Goal: Task Accomplishment & Management: Use online tool/utility

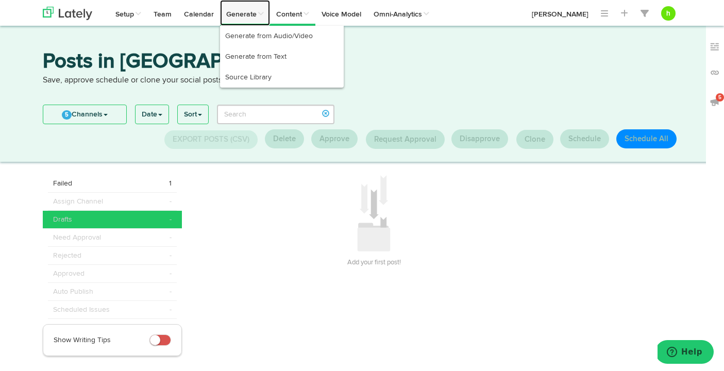
click at [243, 12] on link "Generate" at bounding box center [245, 13] width 50 height 26
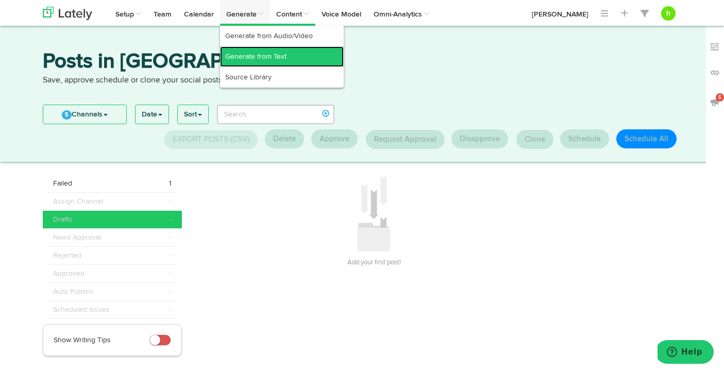
click at [247, 53] on link "Generate from Text" at bounding box center [282, 56] width 124 height 21
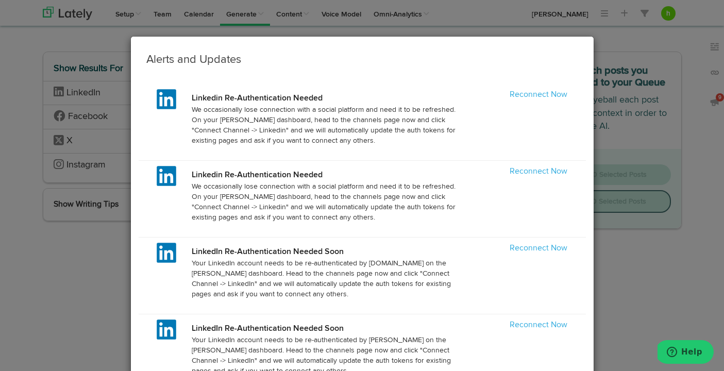
click at [545, 100] on div "Reconnect Now" at bounding box center [521, 95] width 107 height 12
click at [543, 95] on link "Reconnect Now" at bounding box center [539, 95] width 58 height 8
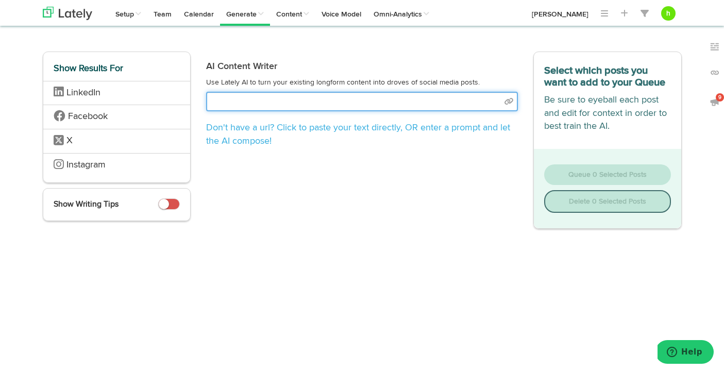
click at [324, 103] on input "text" at bounding box center [362, 102] width 312 height 20
paste input "https://simonmlewis.substack.com/p/we-might-finally-know-how-many-children"
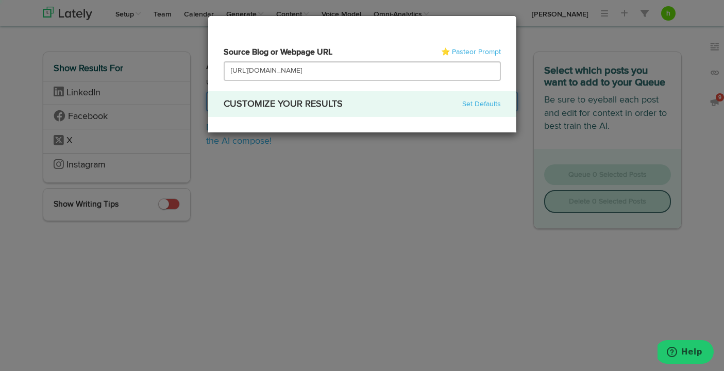
type input "https://simonmlewis.substack.com/p/we-might-finally-know-how-many-children"
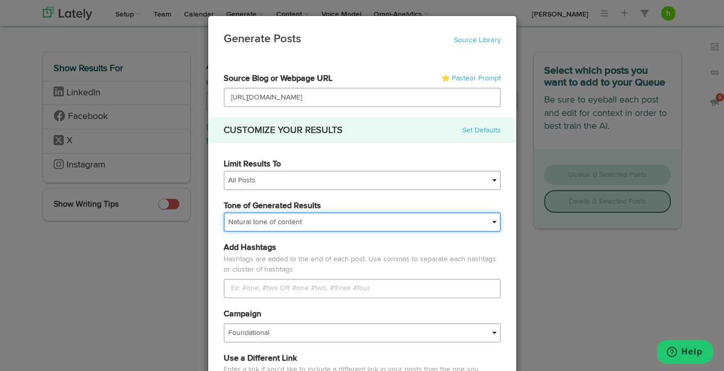
click at [289, 221] on select "My tone Official and professional Relaxed and conversational Light and humorous…" at bounding box center [362, 222] width 277 height 20
select select "brand"
click at [224, 212] on select "My tone Official and professional Relaxed and conversational Light and humorous…" at bounding box center [362, 222] width 277 height 20
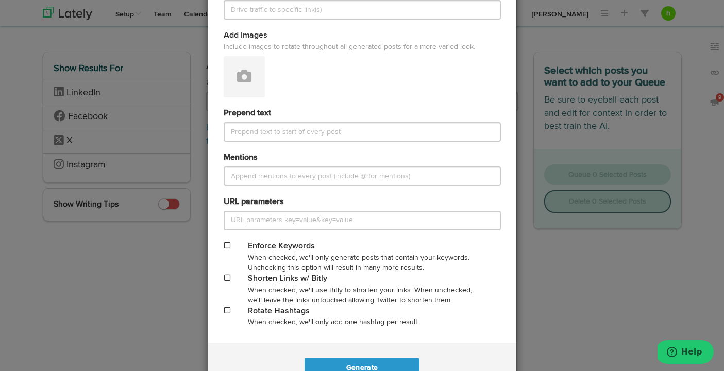
scroll to position [427, 0]
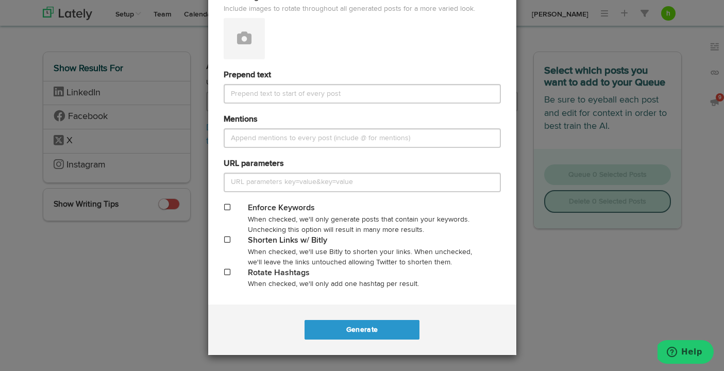
click at [226, 239] on span at bounding box center [227, 239] width 6 height 7
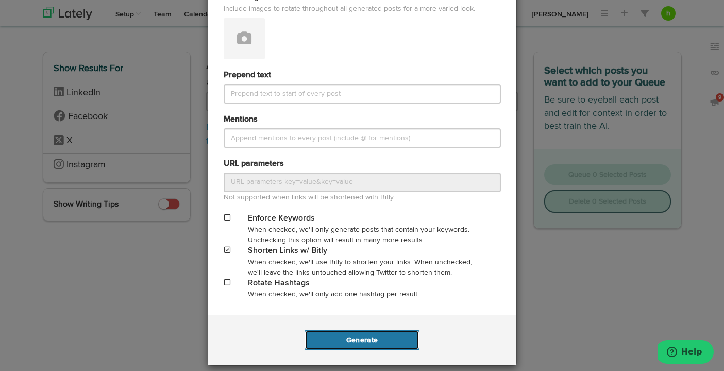
click at [336, 340] on button "Generate" at bounding box center [362, 340] width 115 height 20
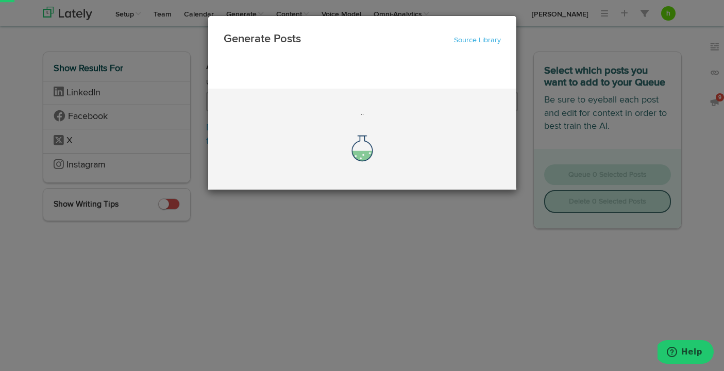
scroll to position [0, 0]
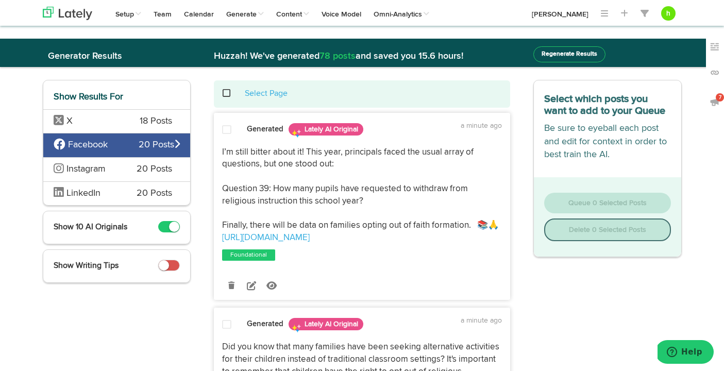
click at [107, 124] on span "X" at bounding box center [89, 121] width 71 height 13
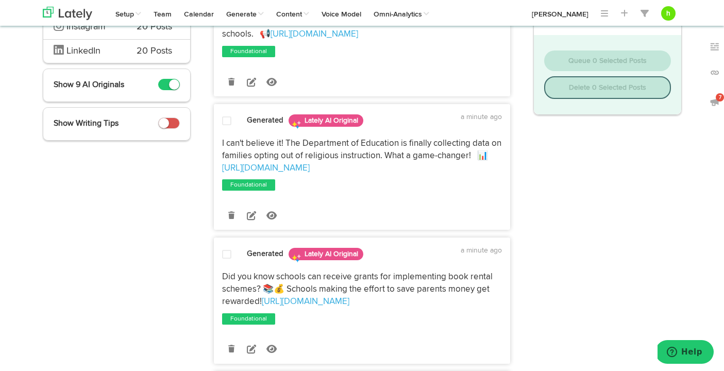
scroll to position [144, 0]
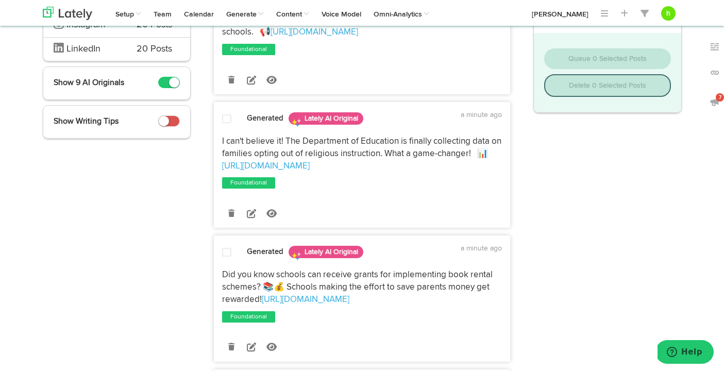
click at [227, 122] on span at bounding box center [226, 119] width 9 height 10
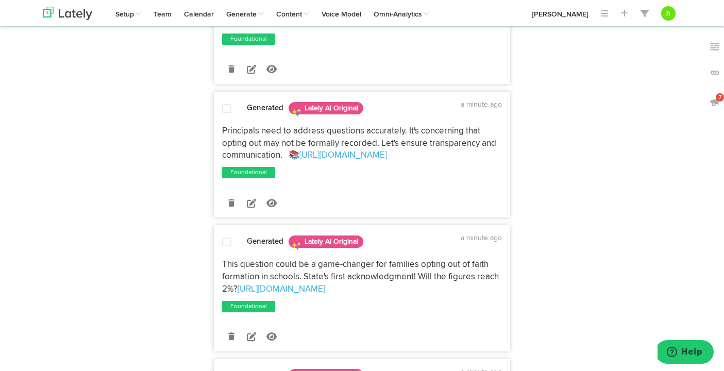
scroll to position [444, 0]
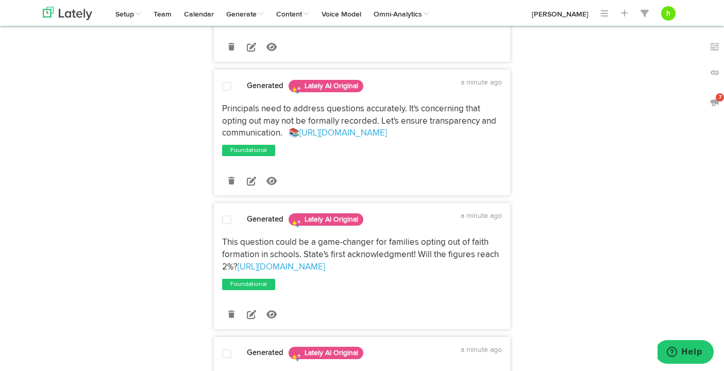
click at [225, 87] on span at bounding box center [226, 86] width 9 height 10
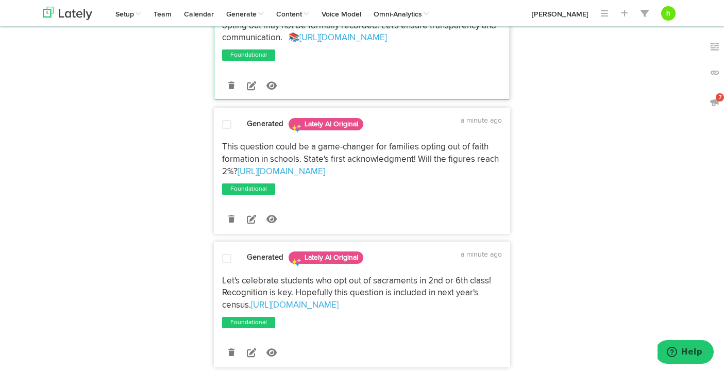
scroll to position [575, 0]
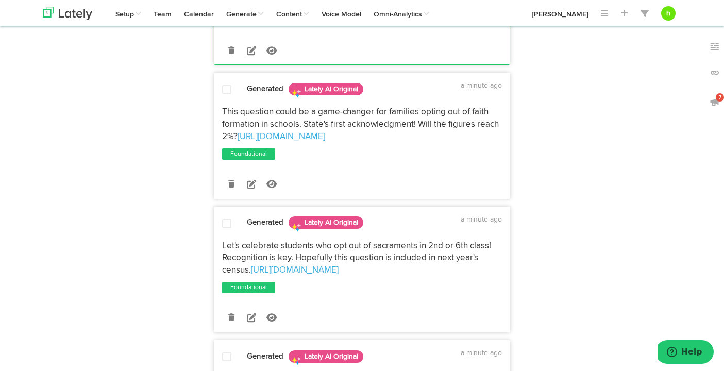
click at [222, 92] on span at bounding box center [226, 90] width 9 height 10
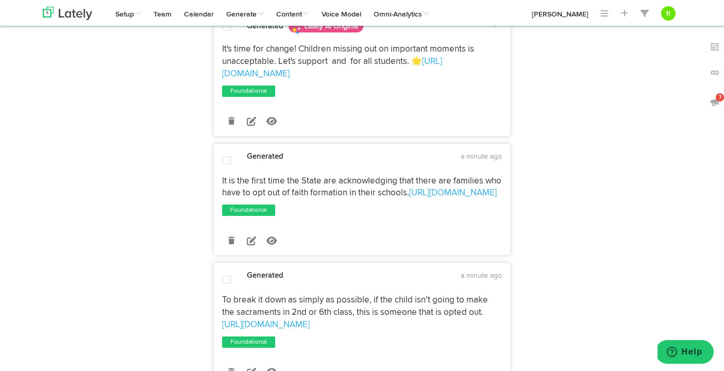
scroll to position [1154, 0]
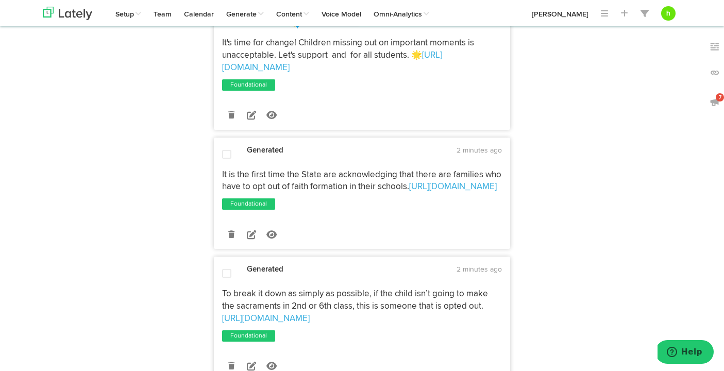
click at [224, 149] on span at bounding box center [226, 154] width 9 height 10
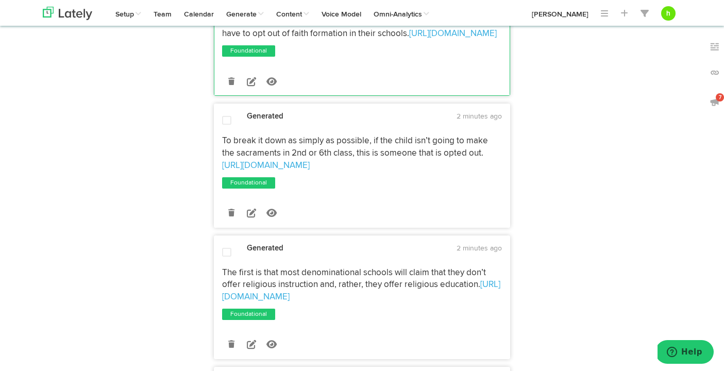
scroll to position [1309, 0]
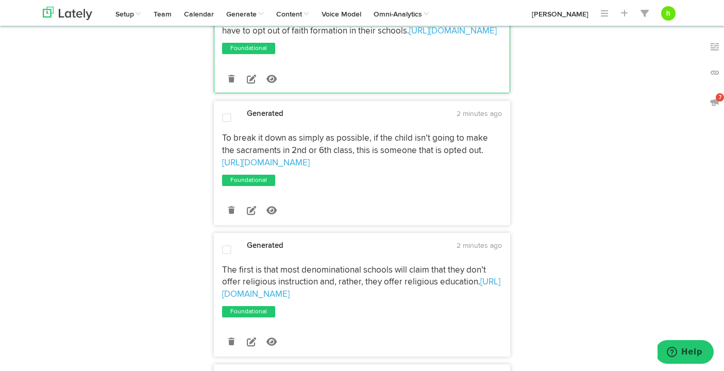
click at [224, 113] on span at bounding box center [226, 118] width 9 height 10
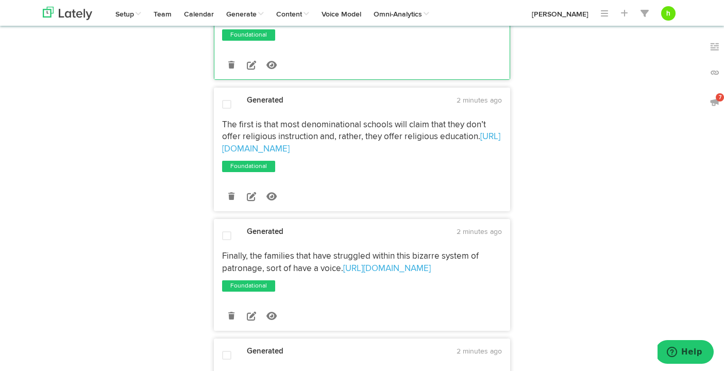
scroll to position [1458, 0]
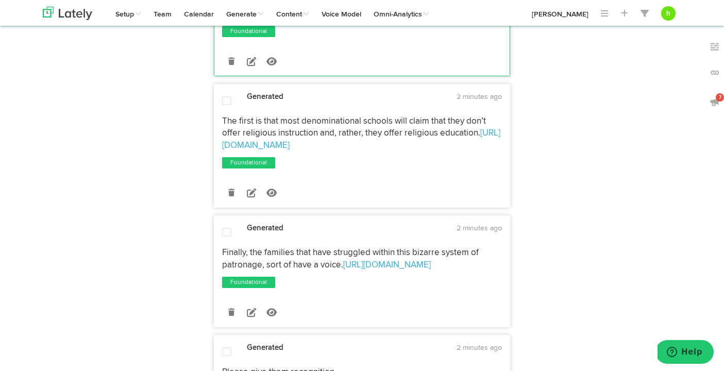
click at [226, 96] on span at bounding box center [226, 101] width 9 height 10
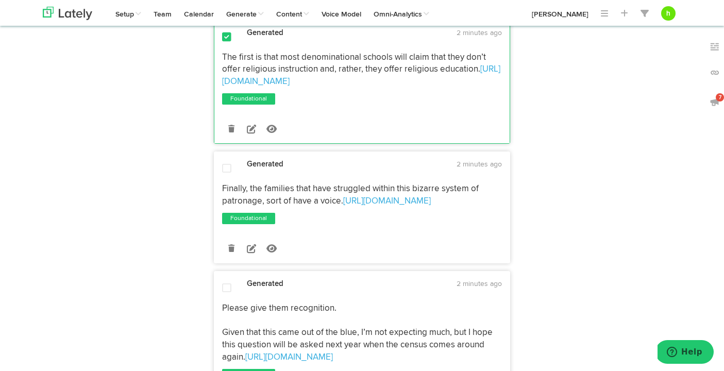
scroll to position [1542, 0]
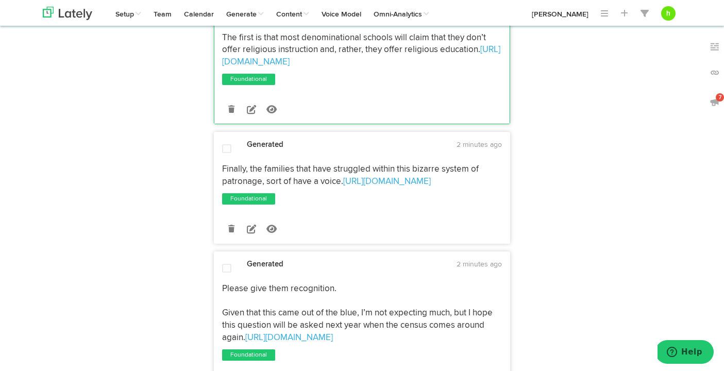
click at [221, 144] on div at bounding box center [226, 150] width 25 height 12
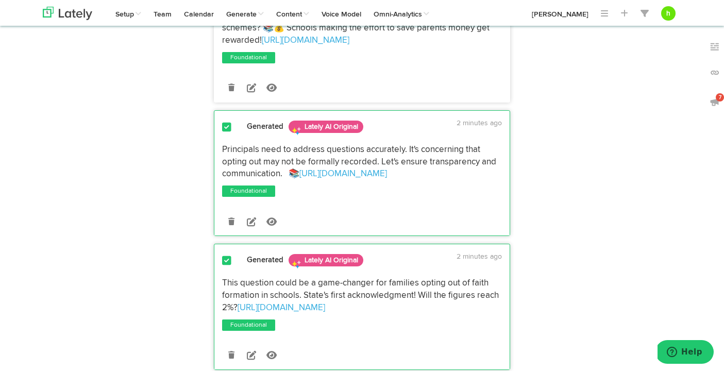
scroll to position [0, 0]
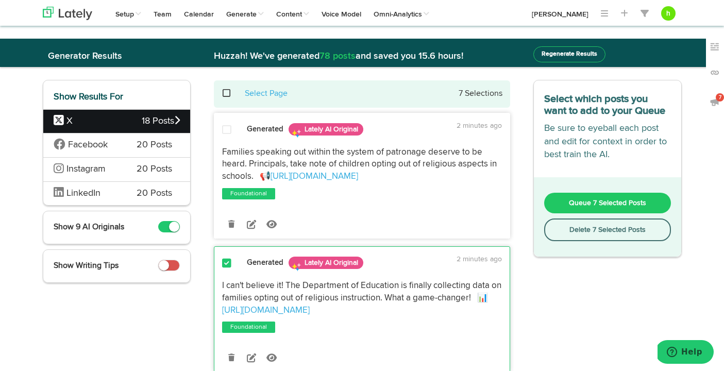
click at [579, 204] on span "Queue 7 Selected Posts" at bounding box center [607, 202] width 77 height 7
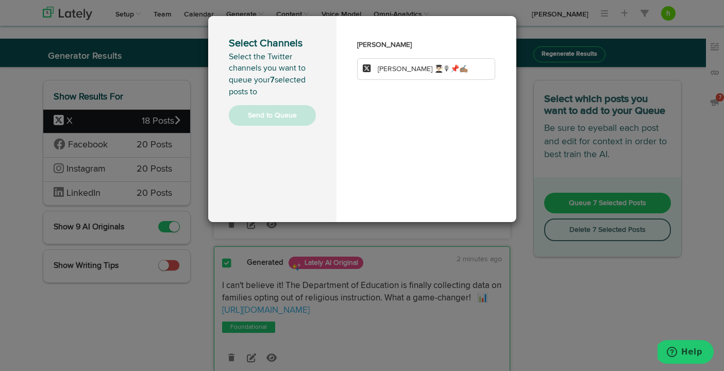
click at [402, 72] on span "[PERSON_NAME] 👨🏻‍🎓🎙📌✍🏽" at bounding box center [423, 68] width 90 height 7
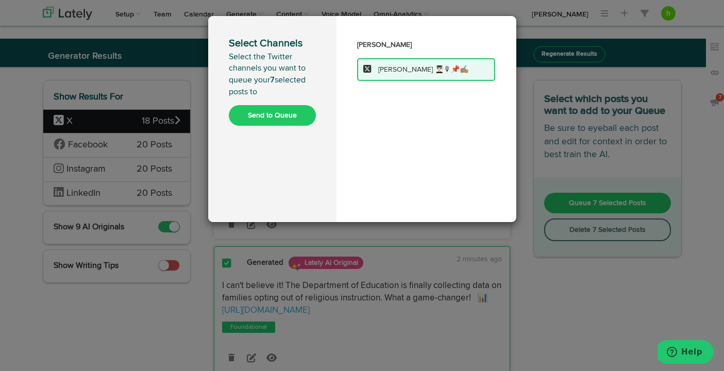
click at [290, 112] on button "Send to Queue" at bounding box center [272, 115] width 87 height 21
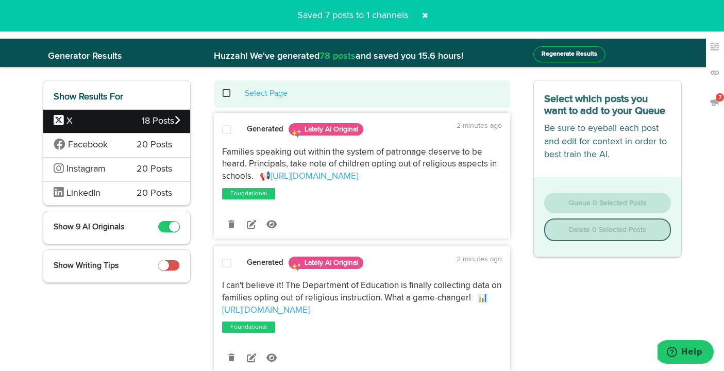
click at [98, 147] on span "Facebook" at bounding box center [88, 144] width 40 height 9
click at [83, 144] on span "Facebook" at bounding box center [88, 144] width 40 height 9
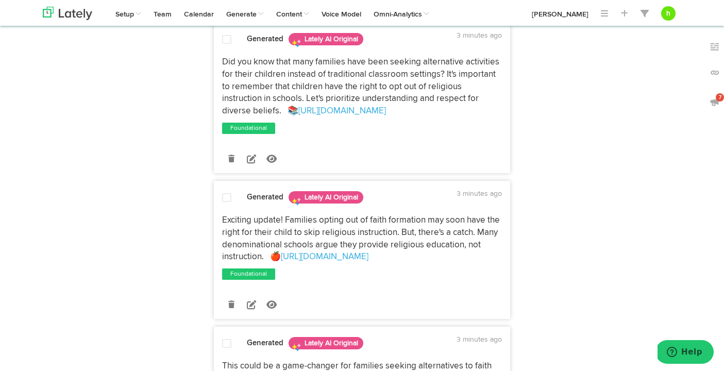
scroll to position [288, 0]
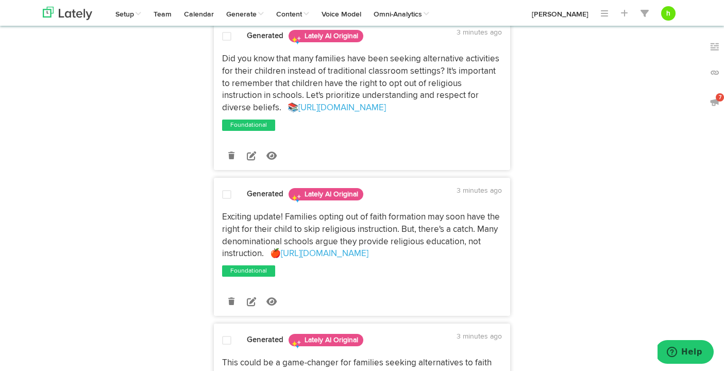
click at [225, 191] on span at bounding box center [226, 195] width 9 height 10
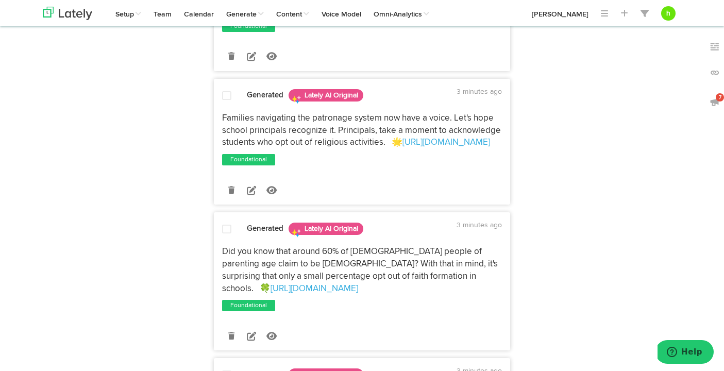
scroll to position [1132, 0]
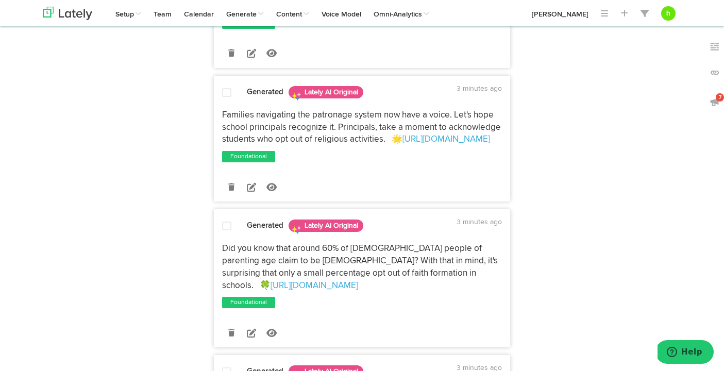
click at [223, 88] on span at bounding box center [226, 93] width 9 height 10
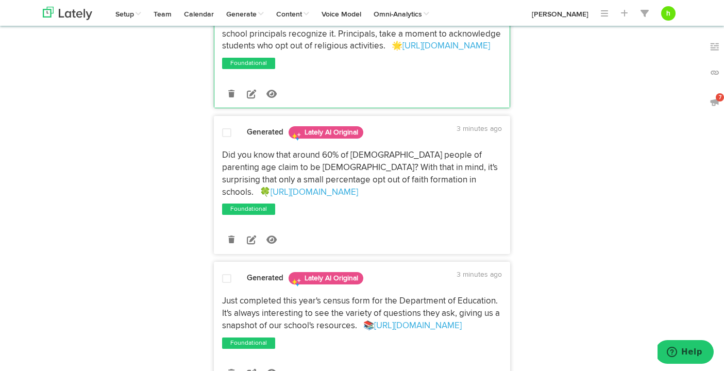
scroll to position [1285, 0]
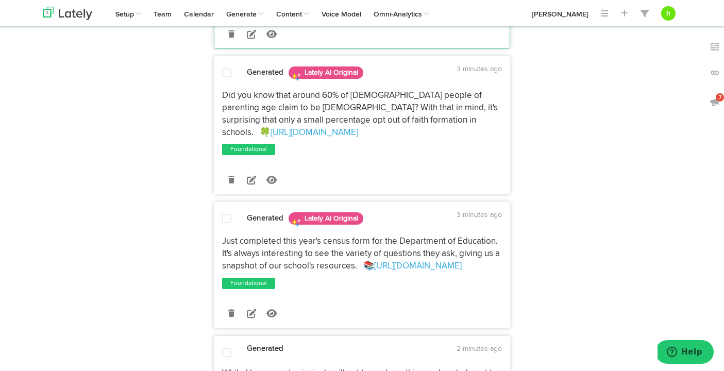
click at [226, 68] on span at bounding box center [226, 73] width 9 height 10
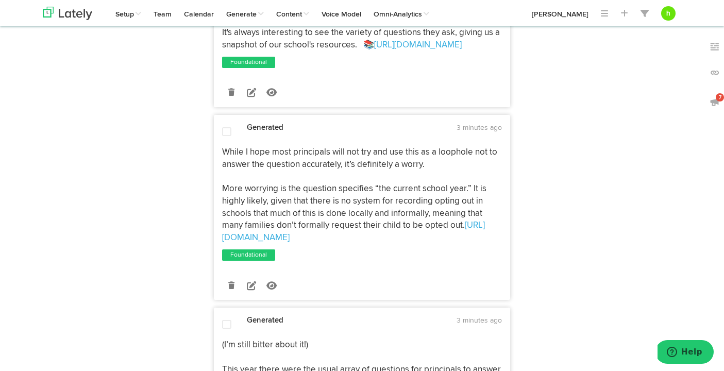
scroll to position [1515, 0]
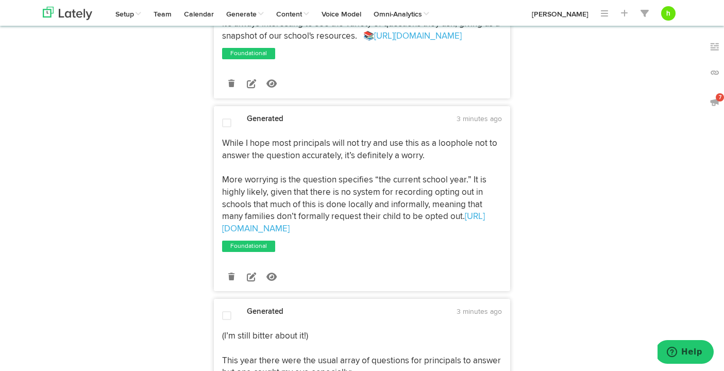
click at [227, 118] on span at bounding box center [226, 123] width 9 height 10
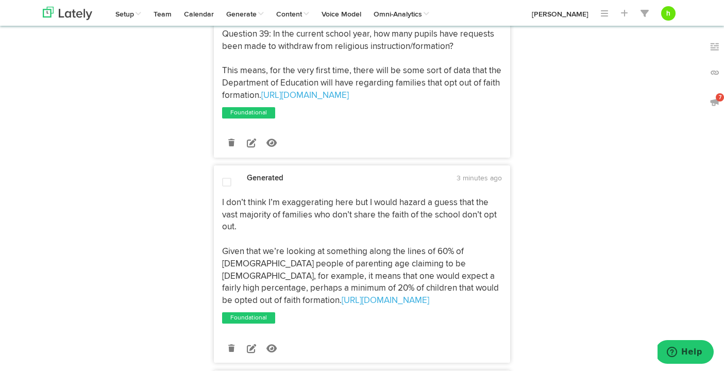
scroll to position [1882, 0]
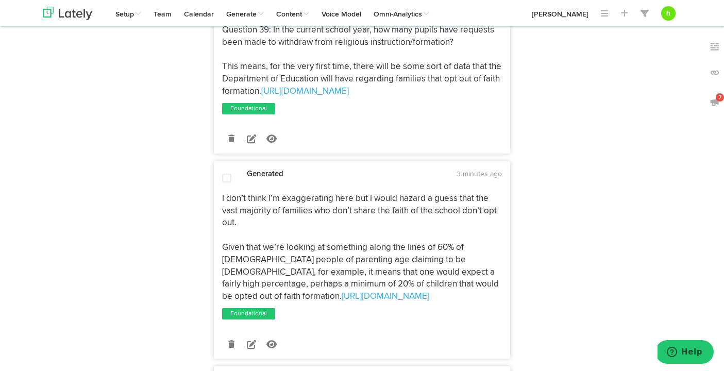
click at [222, 173] on div at bounding box center [226, 179] width 25 height 12
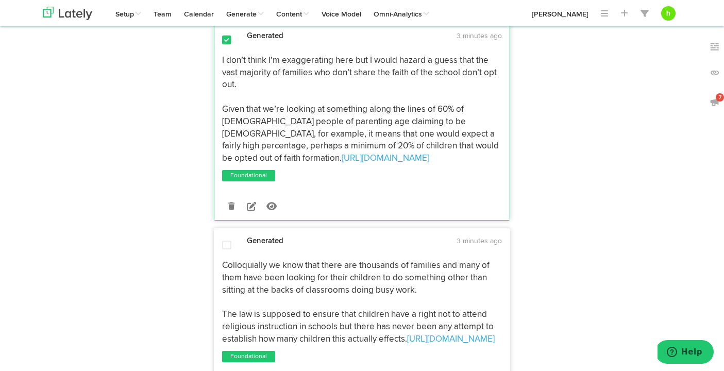
scroll to position [2021, 0]
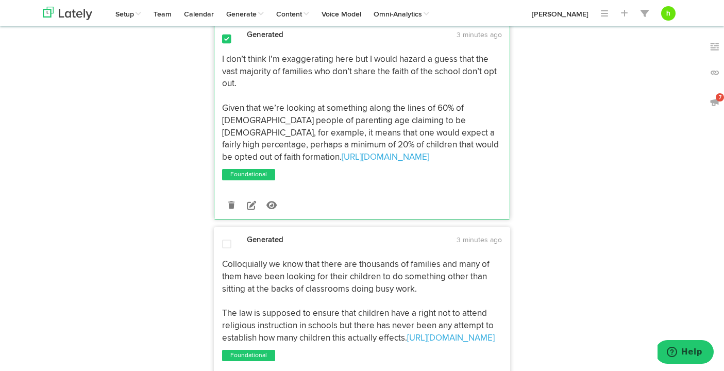
click at [223, 239] on span at bounding box center [226, 244] width 9 height 10
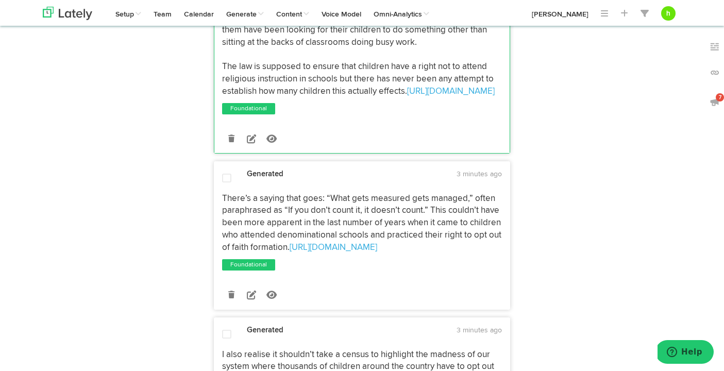
scroll to position [2278, 0]
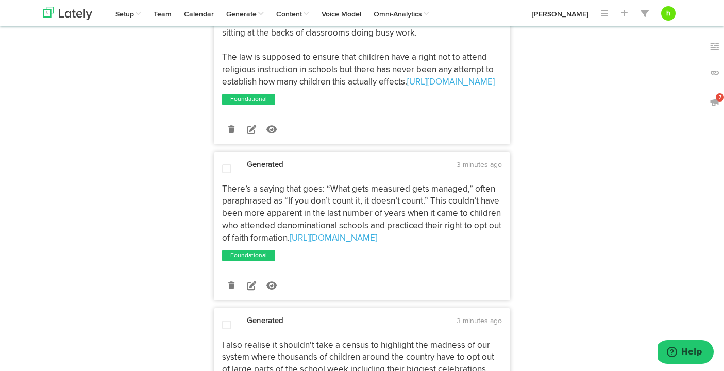
click at [227, 164] on span at bounding box center [226, 169] width 9 height 10
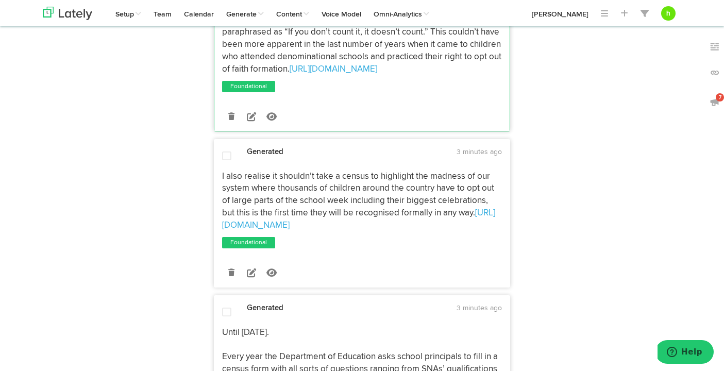
scroll to position [2448, 0]
click at [227, 150] on span at bounding box center [226, 155] width 9 height 10
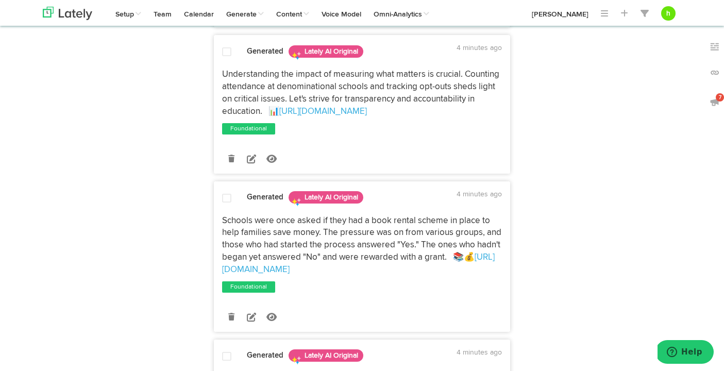
scroll to position [0, 0]
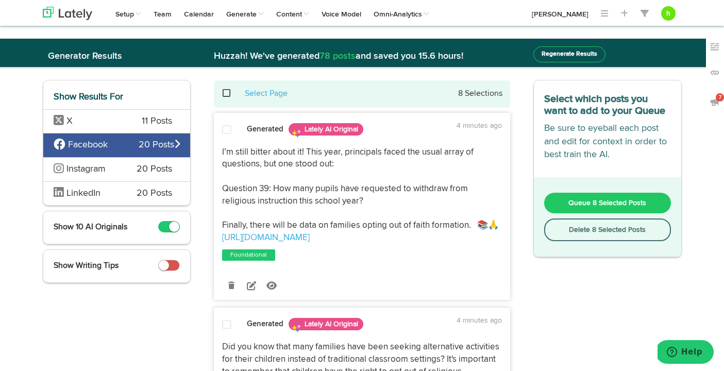
click at [640, 203] on span "Queue 8 Selected Posts" at bounding box center [607, 202] width 78 height 7
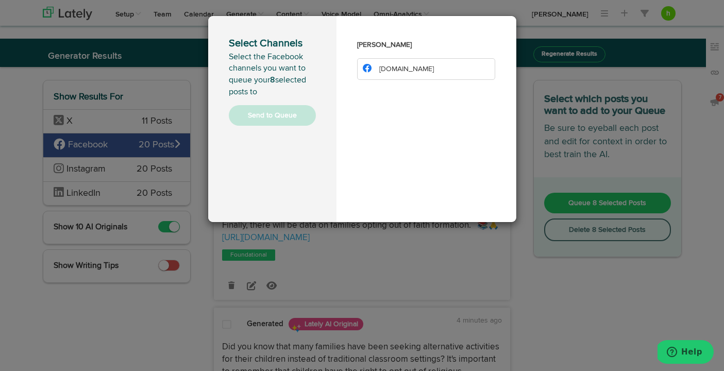
click at [391, 65] on span "[DOMAIN_NAME]" at bounding box center [406, 68] width 55 height 7
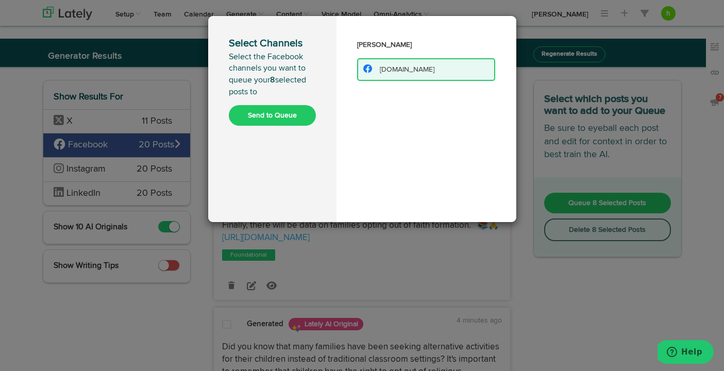
click at [280, 115] on button "Send to Queue" at bounding box center [272, 115] width 87 height 21
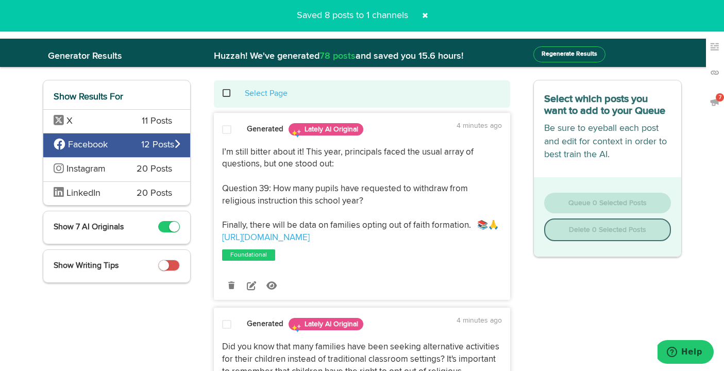
click at [108, 166] on span "Instagram" at bounding box center [88, 169] width 68 height 13
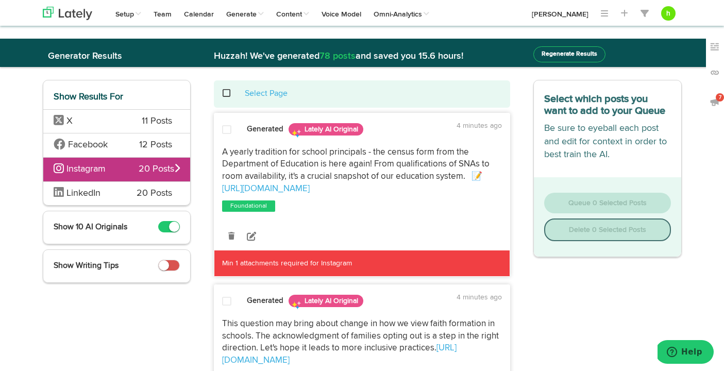
click at [82, 196] on span "LinkedIn" at bounding box center [83, 193] width 34 height 9
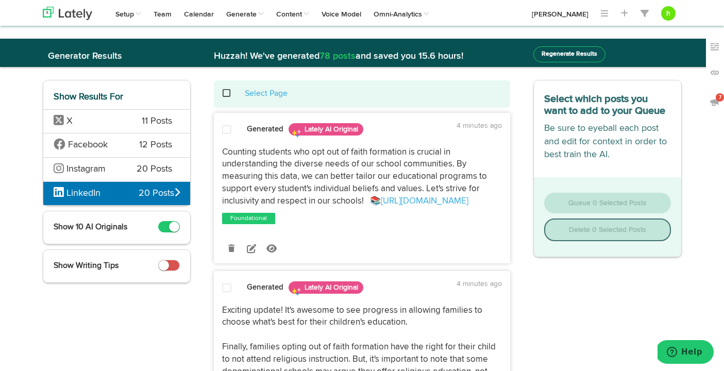
click at [165, 227] on span at bounding box center [169, 226] width 22 height 11
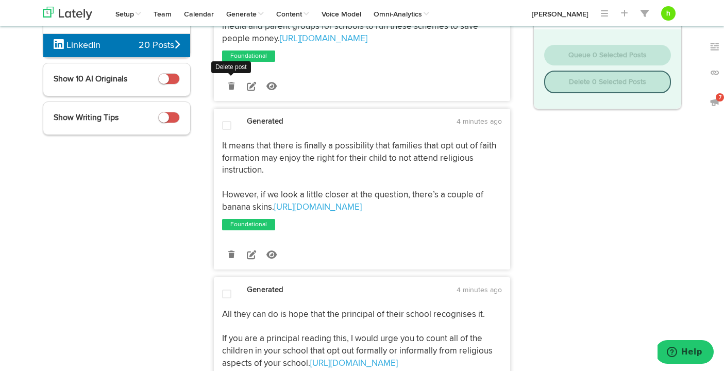
scroll to position [157, 0]
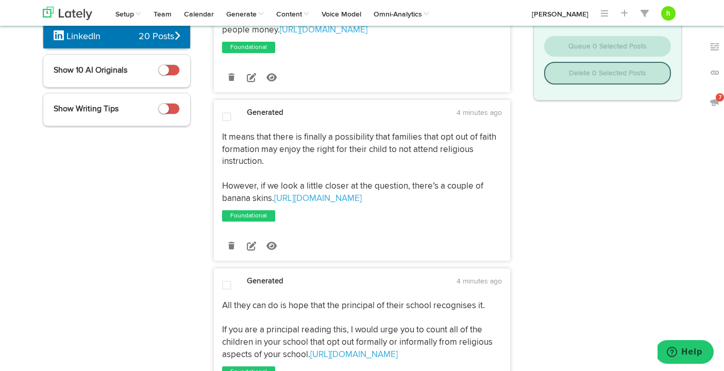
click at [221, 120] on div at bounding box center [226, 118] width 25 height 12
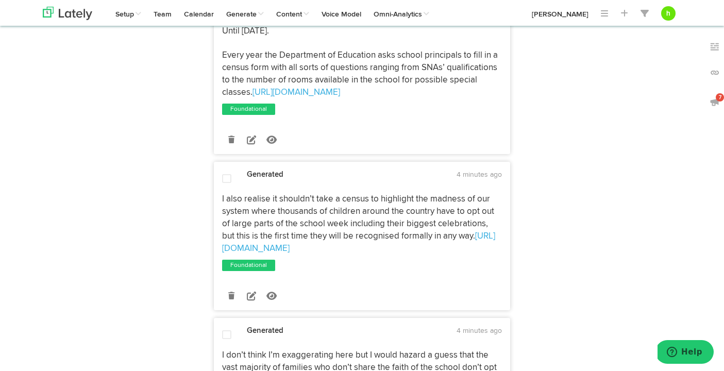
scroll to position [642, 0]
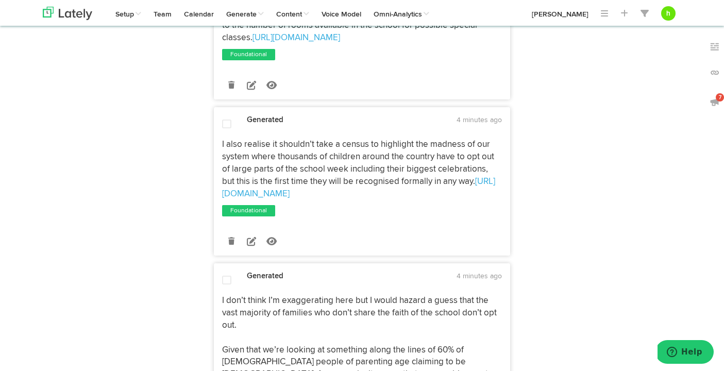
click at [223, 131] on div at bounding box center [226, 125] width 25 height 12
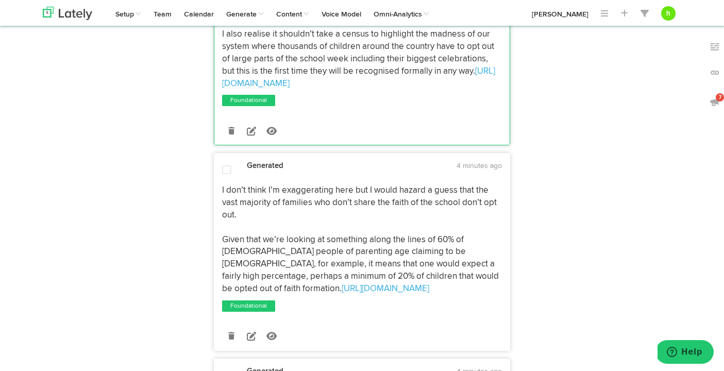
scroll to position [777, 0]
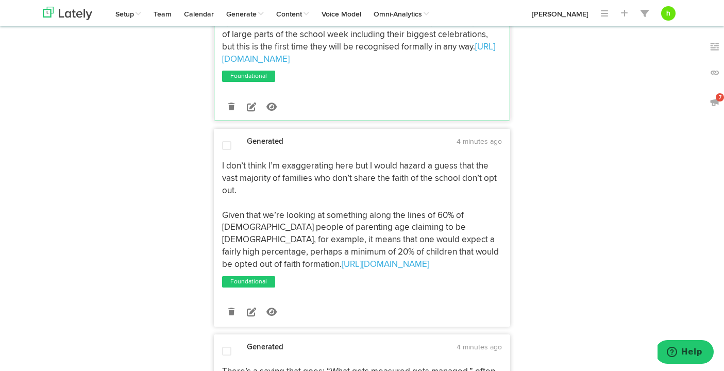
click at [225, 151] on span at bounding box center [226, 146] width 9 height 10
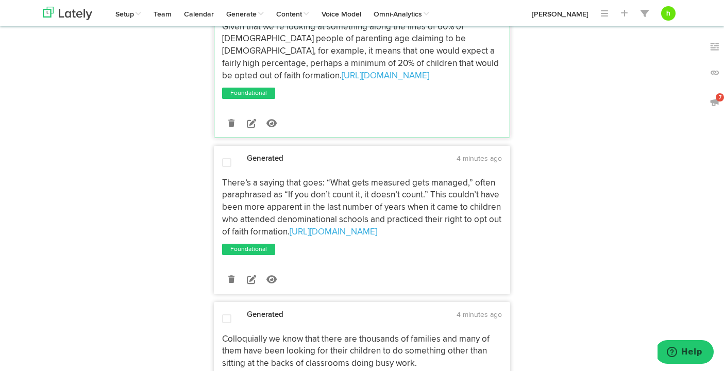
scroll to position [1001, 0]
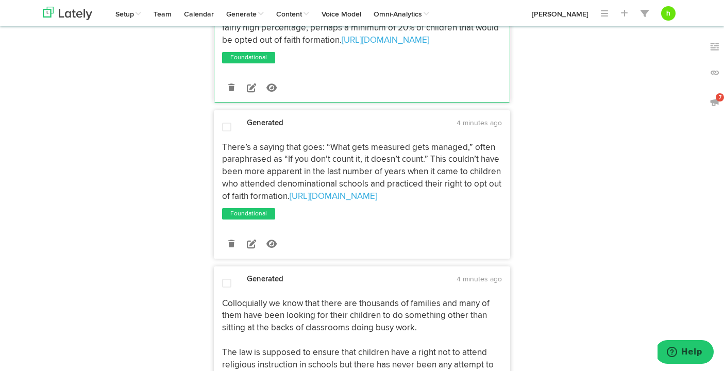
click at [222, 131] on span at bounding box center [226, 127] width 9 height 10
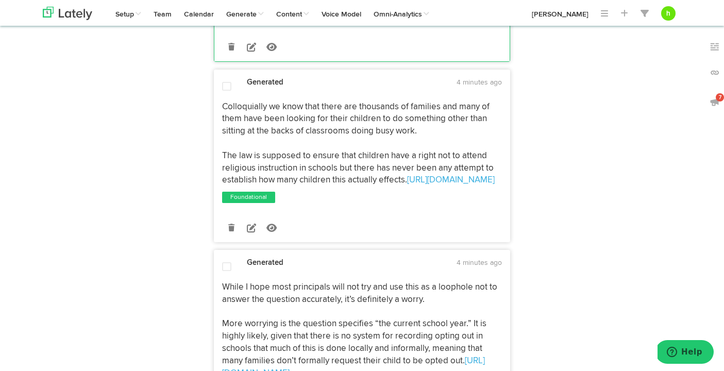
scroll to position [1200, 0]
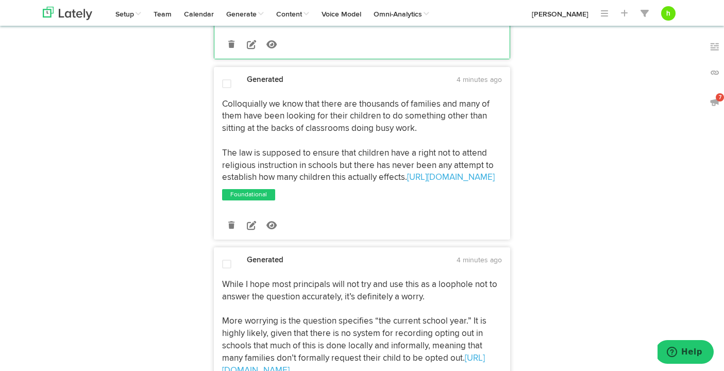
click at [223, 80] on span at bounding box center [226, 84] width 9 height 10
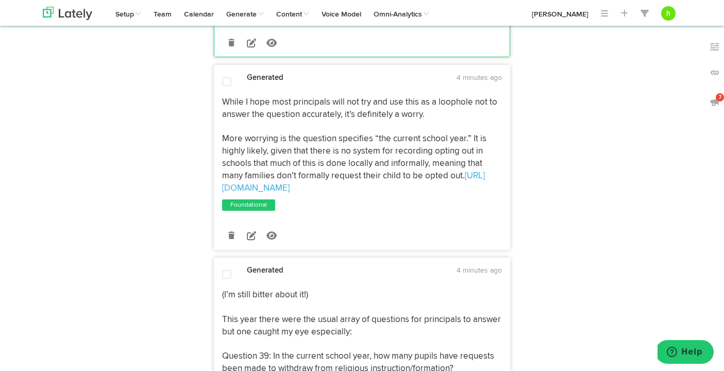
scroll to position [1417, 0]
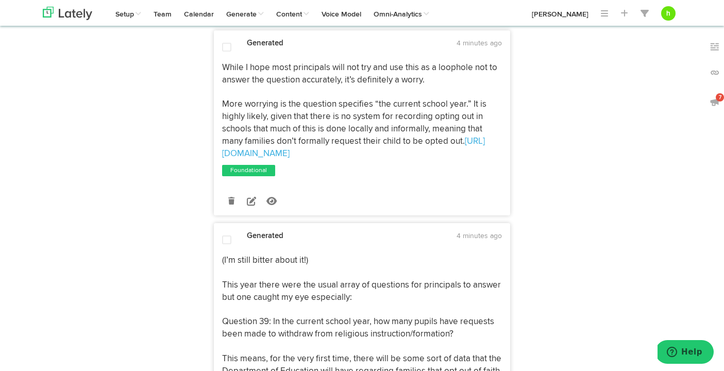
click at [225, 39] on div "Generated 4 minutes ago While I hope most principals will not try and use this …" at bounding box center [362, 122] width 296 height 185
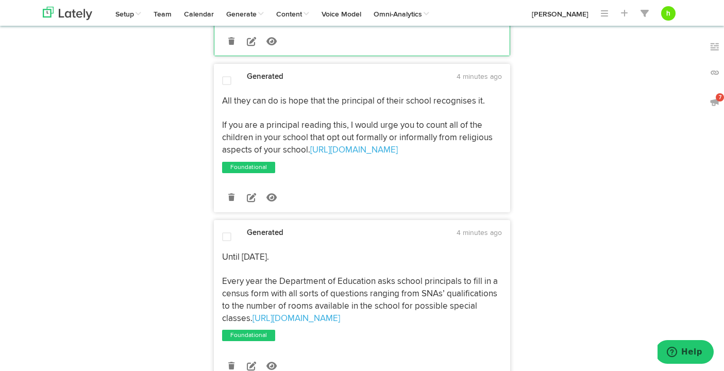
scroll to position [0, 0]
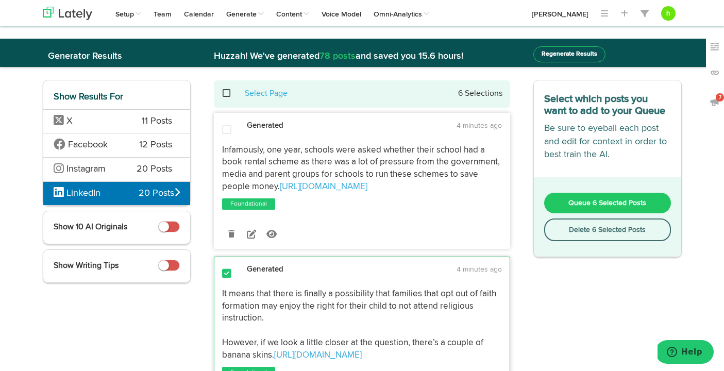
click at [593, 206] on span "Queue 6 Selected Posts" at bounding box center [607, 202] width 78 height 7
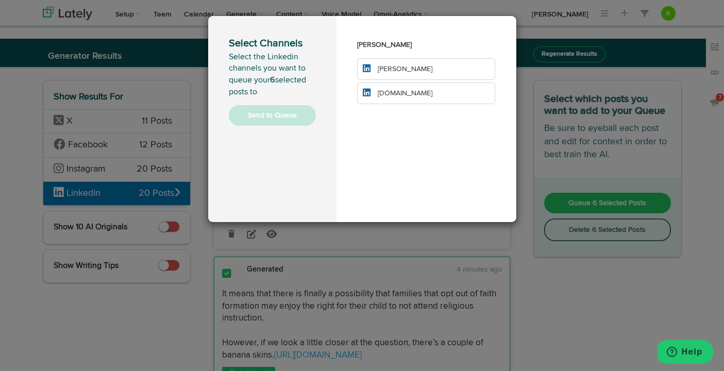
click at [421, 71] on li "[PERSON_NAME]" at bounding box center [426, 69] width 139 height 22
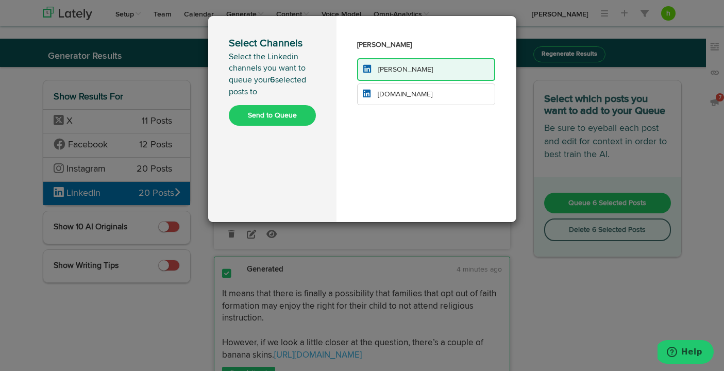
click at [404, 91] on span "[DOMAIN_NAME]" at bounding box center [405, 94] width 55 height 7
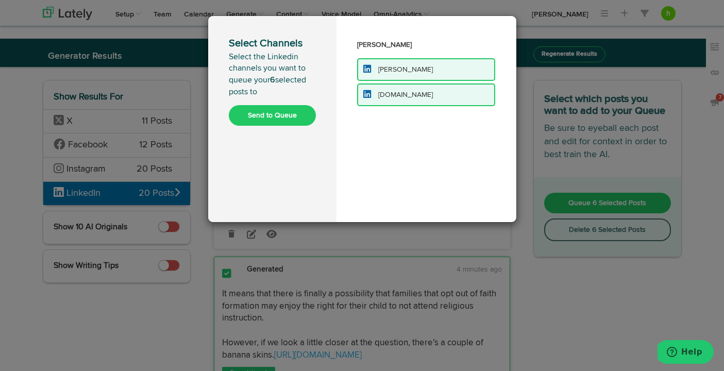
click at [288, 112] on button "Send to Queue" at bounding box center [272, 115] width 87 height 21
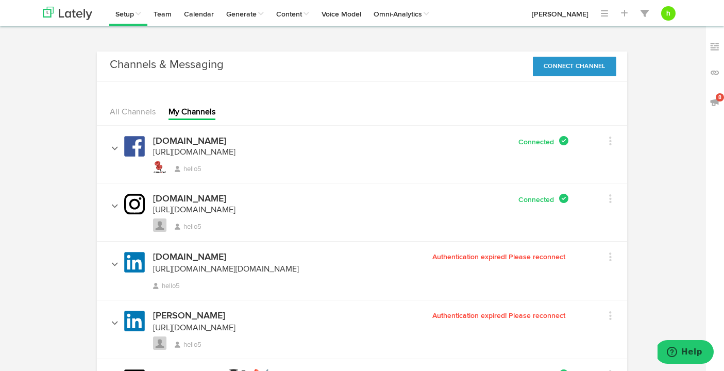
click at [479, 260] on span "Authentication expired! Please reconnect" at bounding box center [500, 257] width 136 height 7
click at [606, 259] on link at bounding box center [597, 258] width 27 height 15
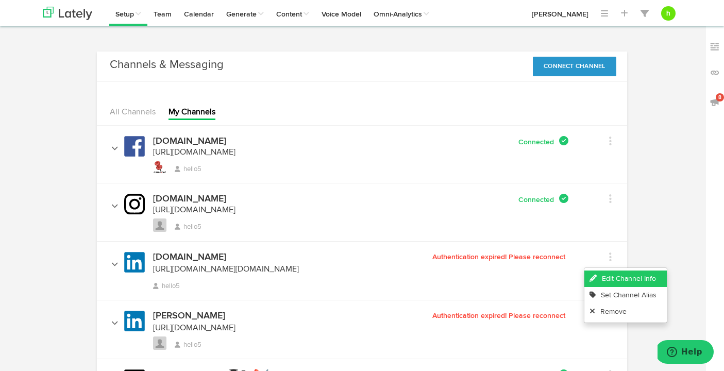
click at [603, 277] on link "Edit Channel Info" at bounding box center [625, 279] width 82 height 16
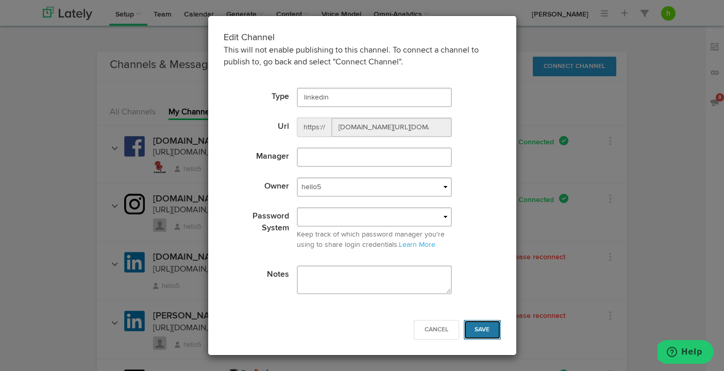
click at [478, 330] on span "Save" at bounding box center [482, 330] width 15 height 6
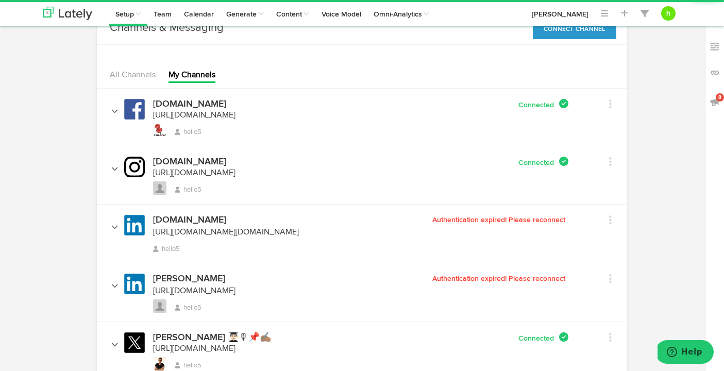
scroll to position [88, 0]
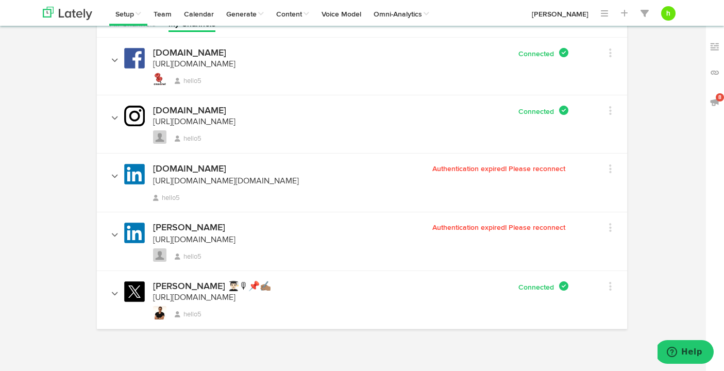
click at [168, 169] on h4 "[DOMAIN_NAME]" at bounding box center [189, 168] width 73 height 9
click at [168, 176] on li "[URL][DOMAIN_NAME][DOMAIN_NAME]" at bounding box center [226, 181] width 146 height 13
click at [167, 195] on span "hello5" at bounding box center [166, 198] width 27 height 7
click at [130, 174] on img at bounding box center [134, 174] width 21 height 21
click at [115, 174] on icon at bounding box center [114, 175] width 7 height 4
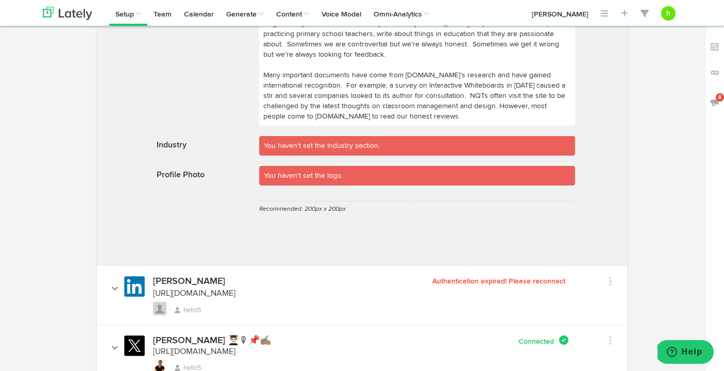
scroll to position [391, 0]
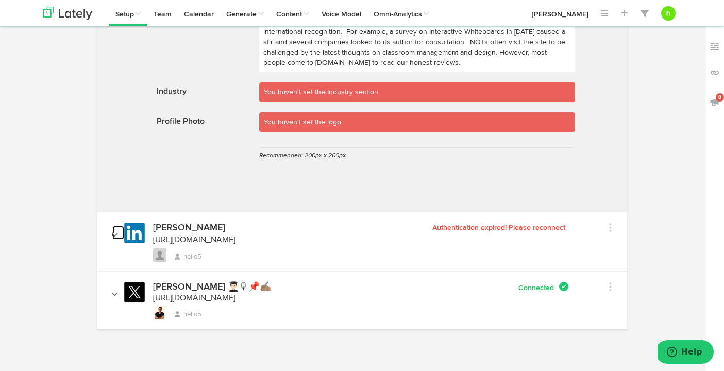
click at [116, 234] on icon at bounding box center [114, 234] width 7 height 4
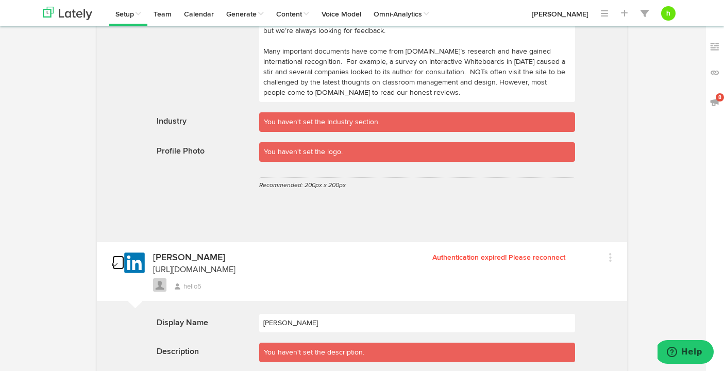
scroll to position [319, 0]
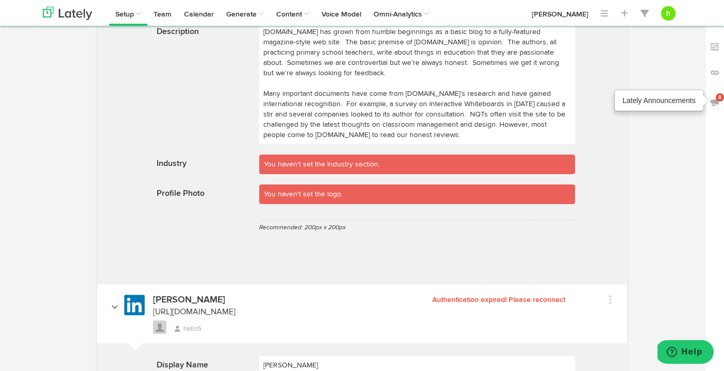
click at [712, 101] on img at bounding box center [715, 102] width 10 height 10
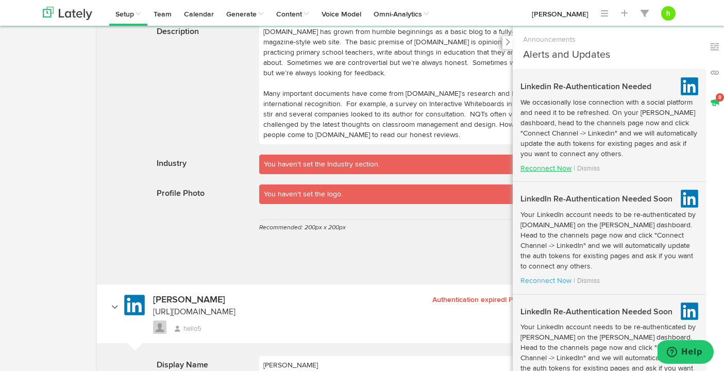
click at [534, 165] on link "Reconnect Now" at bounding box center [545, 168] width 51 height 7
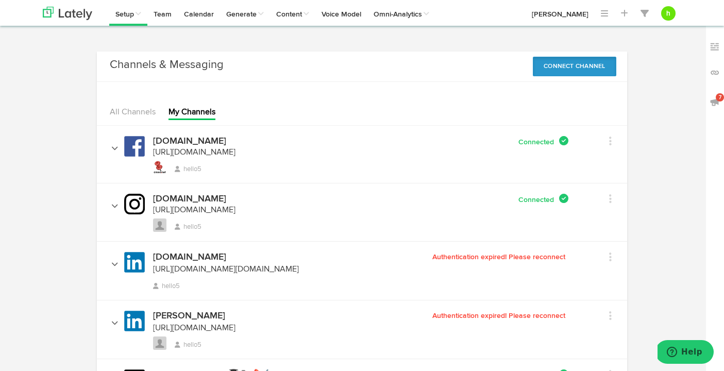
click at [553, 68] on button "Connect Channel" at bounding box center [574, 67] width 83 height 20
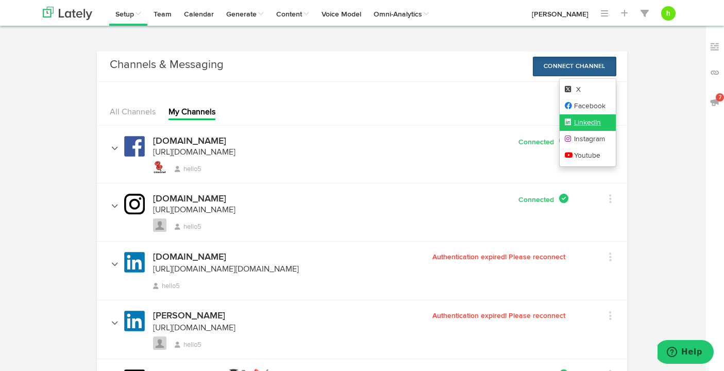
click at [567, 127] on link "LinkedIn" at bounding box center [588, 122] width 56 height 16
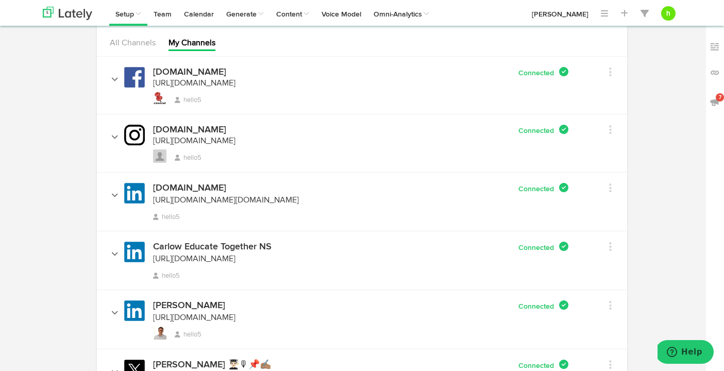
scroll to position [159, 0]
